Goal: Find specific page/section: Locate a particular part of the current website

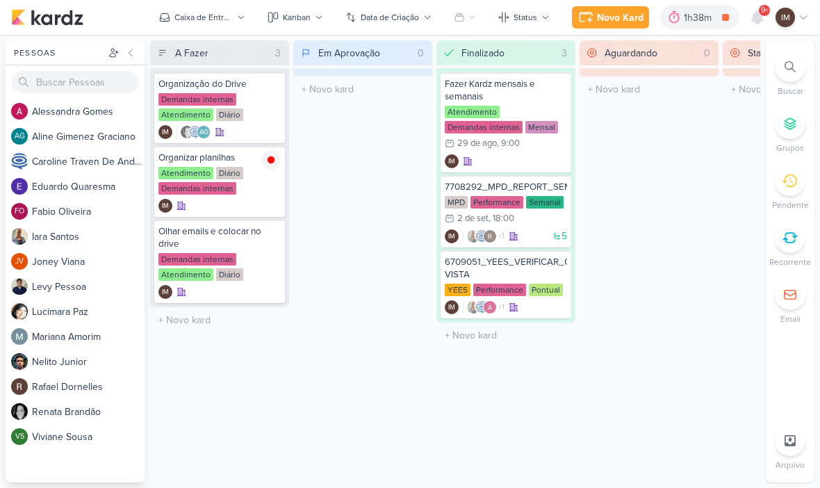
click at [785, 73] on div at bounding box center [790, 66] width 31 height 31
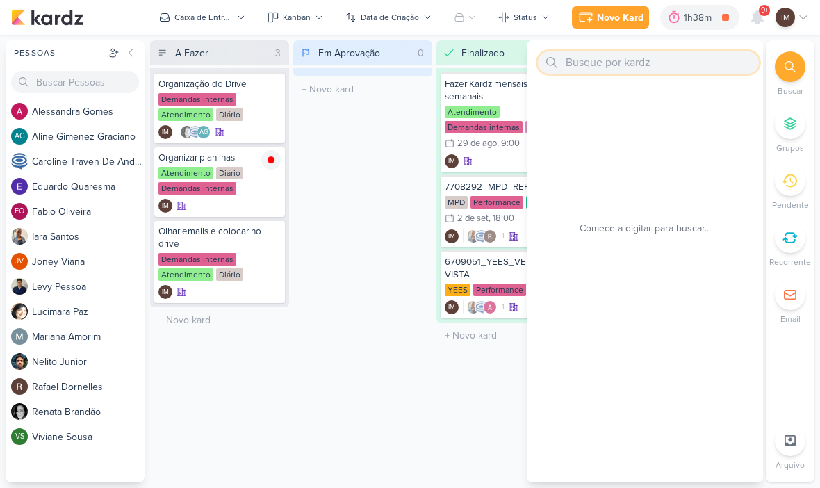
click at [636, 65] on input "text" at bounding box center [648, 62] width 221 height 22
click at [577, 67] on input "text" at bounding box center [648, 62] width 221 height 22
paste input "6708263_YEES_HORTÊNCIA_SUBIR_CRIATIVO_LEAD_ADS_MUDE-SE_JÁ"
click at [621, 60] on input "6708263_YEES_HORTÊNCIA_SUBIR_CRIATIVO_LEAD_ADS_MUDE-SE_JÁ" at bounding box center [648, 62] width 221 height 22
click at [618, 69] on input "6708263_YEES_HORTÊNCIA_SUBIR_CRIATIVO_LEAD_ADS_MUDE-SE_JÁ" at bounding box center [648, 62] width 221 height 22
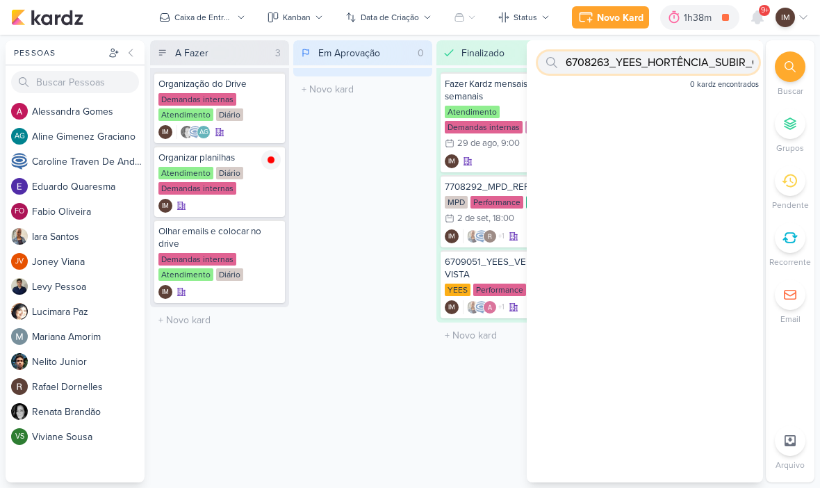
click at [624, 68] on input "6708263_YEES_HORTÊNCIA_SUBIR_CRIATIVO_LEAD_ADS_MUDE-SE_JÁ" at bounding box center [648, 62] width 221 height 22
click at [598, 60] on input "6708263_YEES_HORTÊNCIA_SUBIR_CRIATIVO_LEAD_ADS_MUDE-SE_JÁ" at bounding box center [648, 62] width 221 height 22
click at [597, 62] on input "6708263_YEES_HORTÊNCIA_SUBIR_CRIATIVO_LEAD_ADS_MUDE-SE_JÁ" at bounding box center [648, 62] width 221 height 22
click at [600, 62] on input "6708263_YEES_HORTÊNCIA_SUBIR_CRIATIVO_LEAD_ADS_MUDE-SE_JÁ" at bounding box center [648, 62] width 221 height 22
click at [627, 56] on input "6708263_YEES_HORTÊNCIA_SUBIR_" at bounding box center [648, 62] width 221 height 22
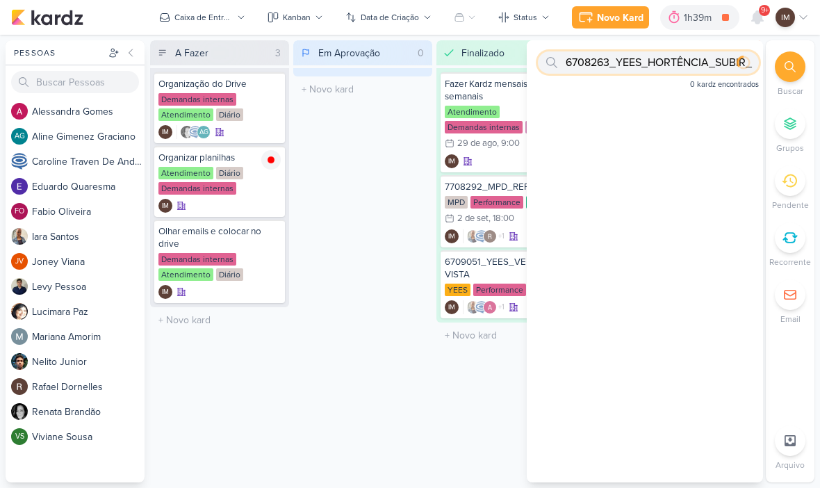
click at [629, 59] on input "6708263_YEES_HORTÊNCIA_SUBIR_" at bounding box center [648, 62] width 221 height 22
type input "6708263"
